Goal: Task Accomplishment & Management: Manage account settings

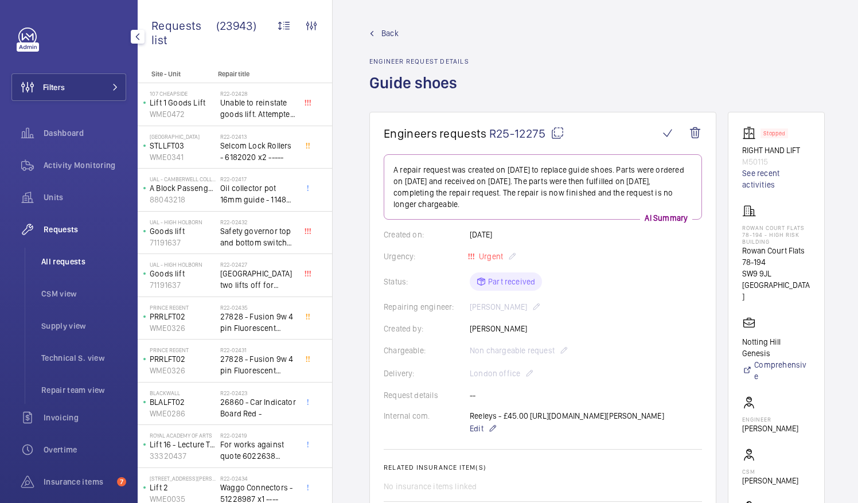
click at [58, 260] on span "All requests" at bounding box center [83, 261] width 85 height 11
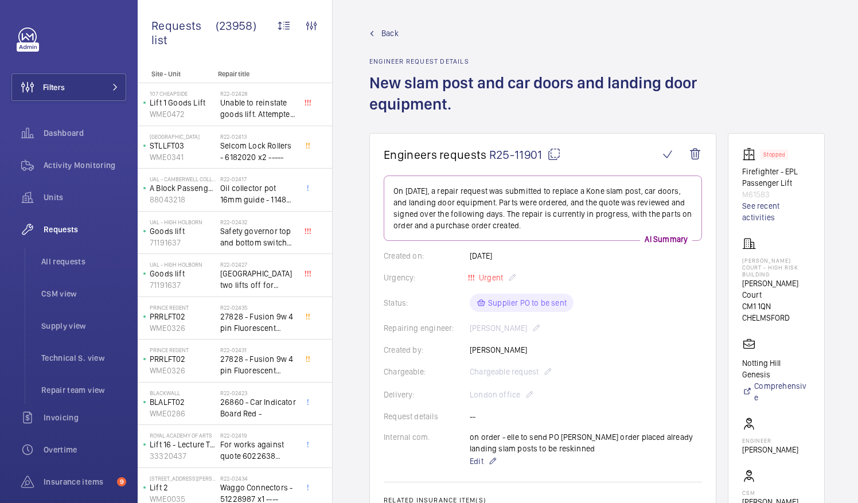
click at [553, 155] on mat-icon at bounding box center [554, 154] width 14 height 14
